Goal: Task Accomplishment & Management: Complete application form

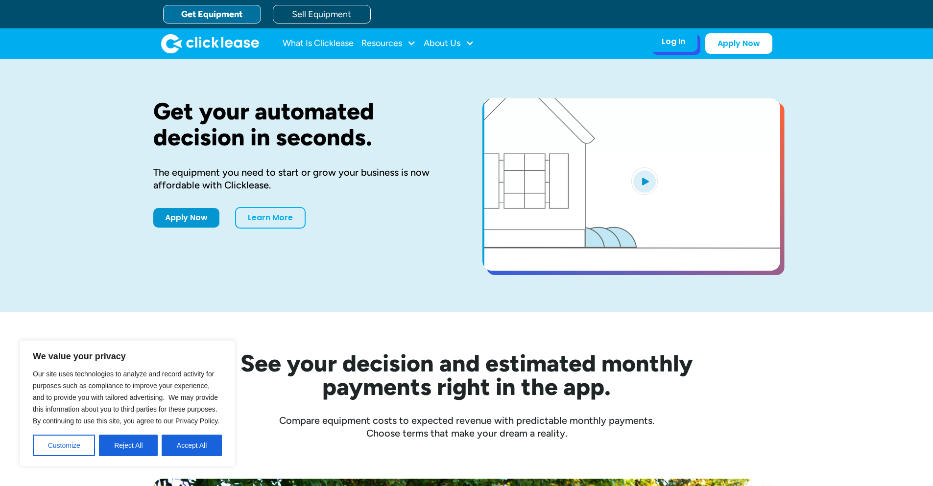
click at [679, 37] on div "Log In" at bounding box center [674, 42] width 24 height 10
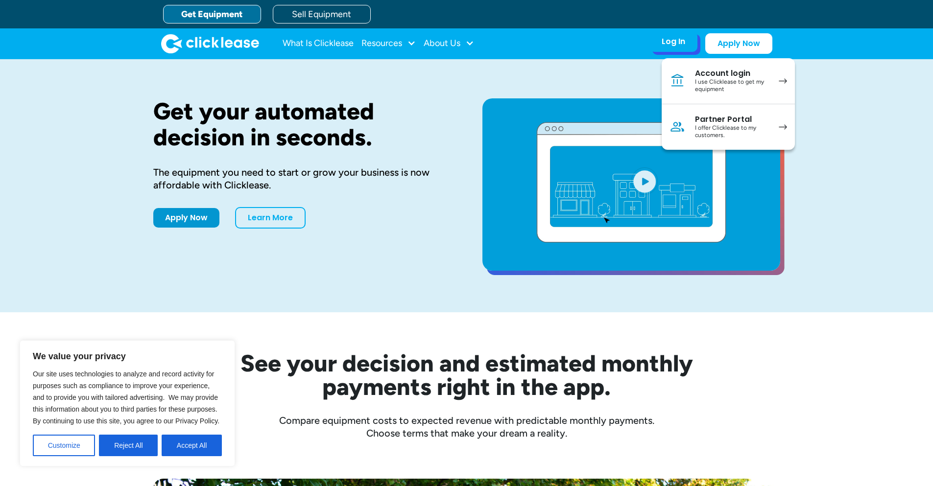
click at [738, 83] on div "I use Clicklease to get my equipment" at bounding box center [732, 85] width 74 height 15
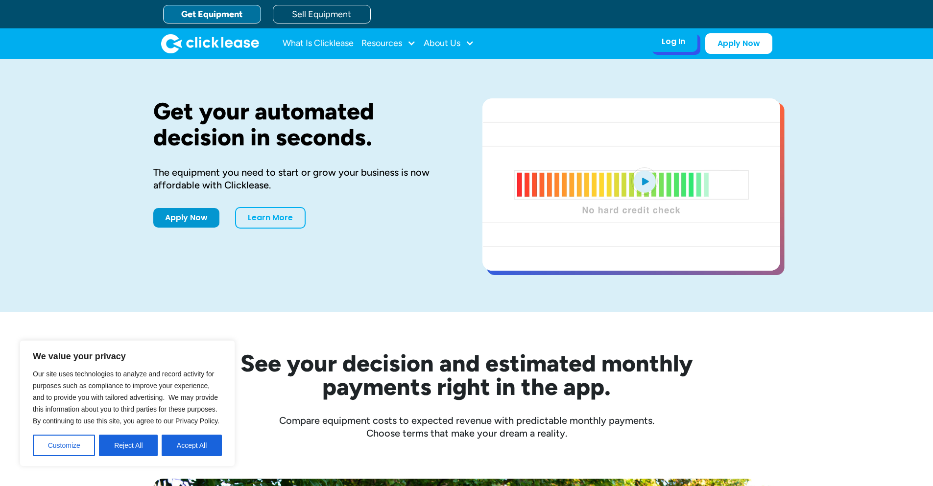
click at [680, 48] on div "Log In Account login I use Clicklease to get my equipment Partner Portal I offe…" at bounding box center [673, 41] width 48 height 21
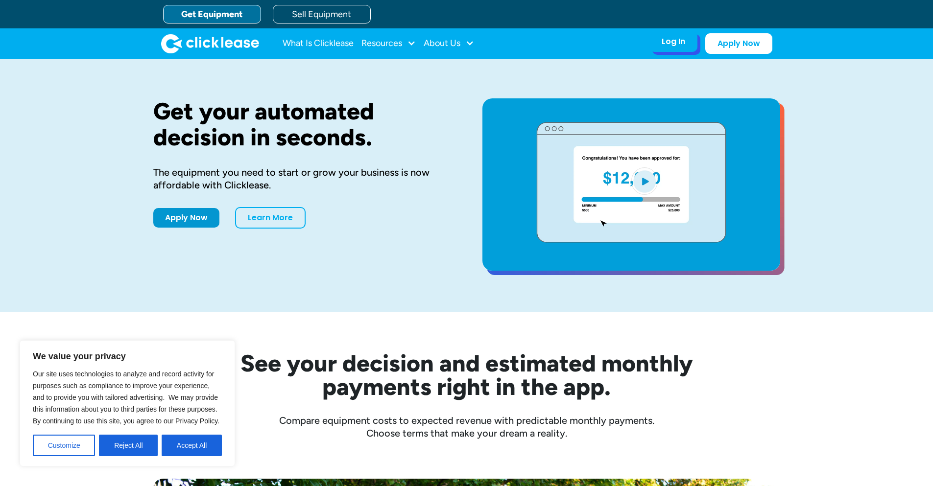
click at [680, 48] on div "Log In Account login I use Clicklease to get my equipment Partner Portal I offe…" at bounding box center [673, 41] width 48 height 21
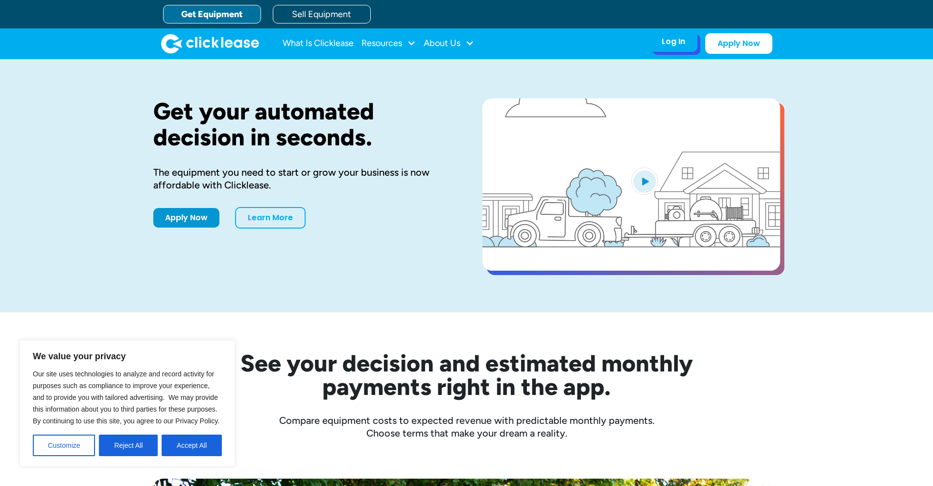
click at [677, 38] on div "Log In" at bounding box center [674, 42] width 24 height 10
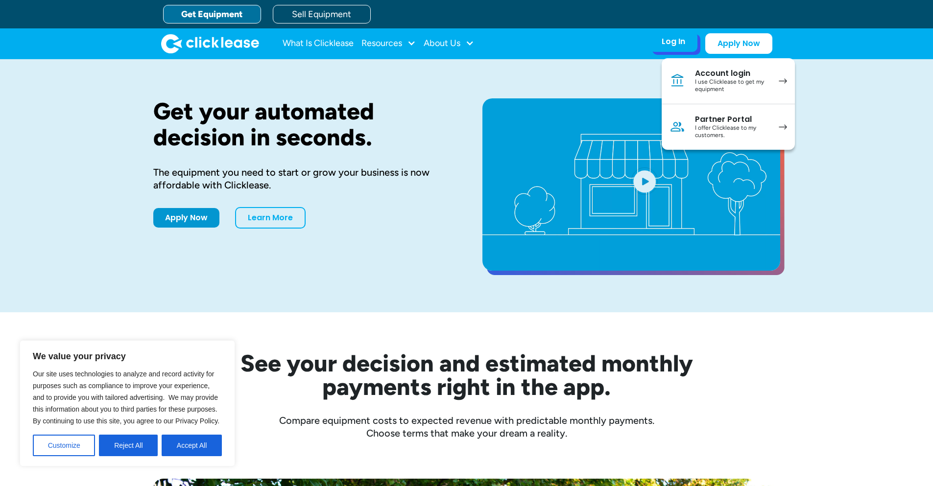
click at [700, 84] on div "I use Clicklease to get my equipment" at bounding box center [732, 85] width 74 height 15
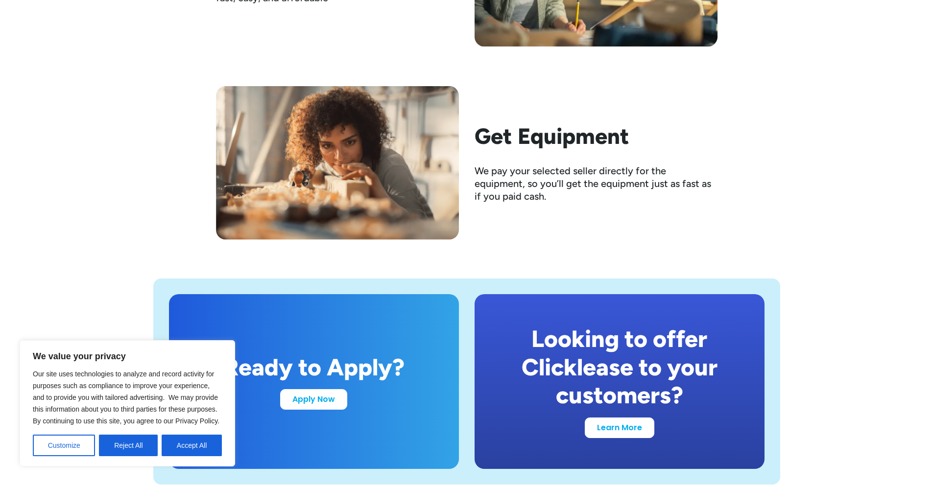
scroll to position [1701, 0]
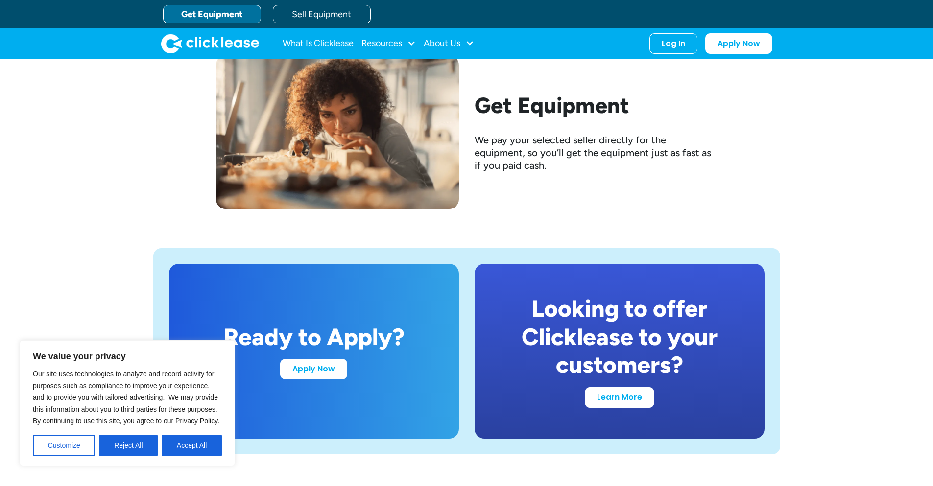
click at [931, 318] on div "Ready to Apply? Apply Now Looking to offer Clicklease to your customers? Learn …" at bounding box center [466, 351] width 933 height 285
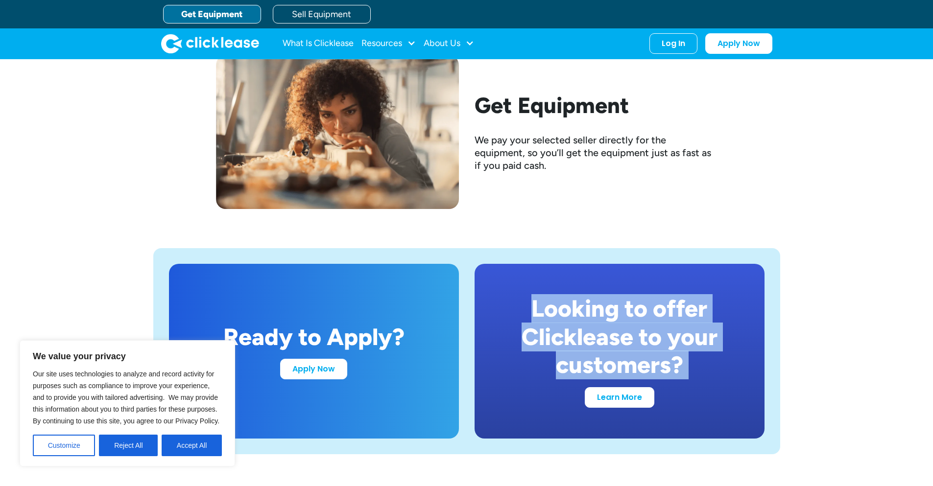
click at [931, 318] on div "Ready to Apply? Apply Now Looking to offer Clicklease to your customers? Learn …" at bounding box center [466, 351] width 933 height 285
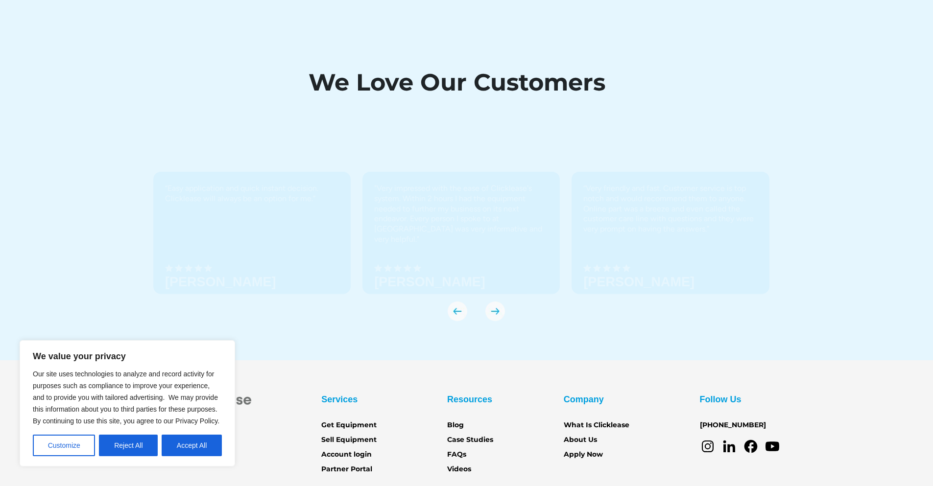
scroll to position [3416, 0]
